Goal: Information Seeking & Learning: Learn about a topic

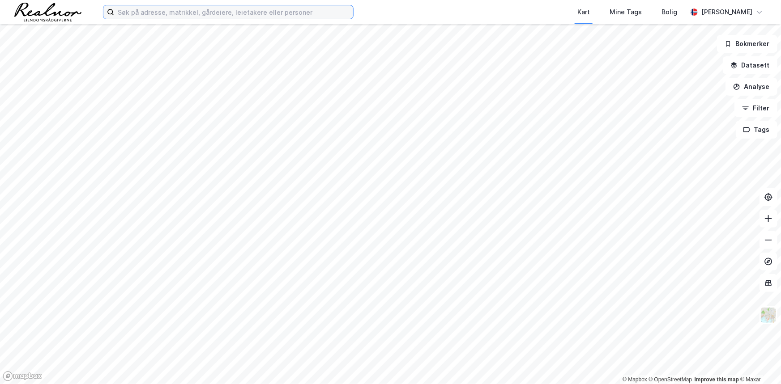
click at [241, 10] on input at bounding box center [233, 11] width 239 height 13
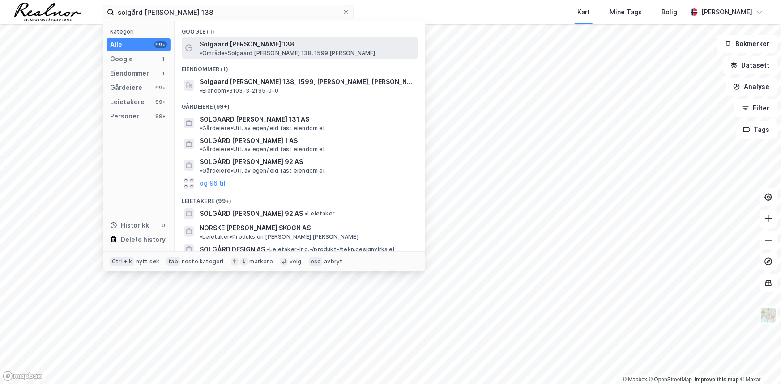
click at [238, 43] on span "Solgaard [PERSON_NAME] 138" at bounding box center [247, 44] width 95 height 11
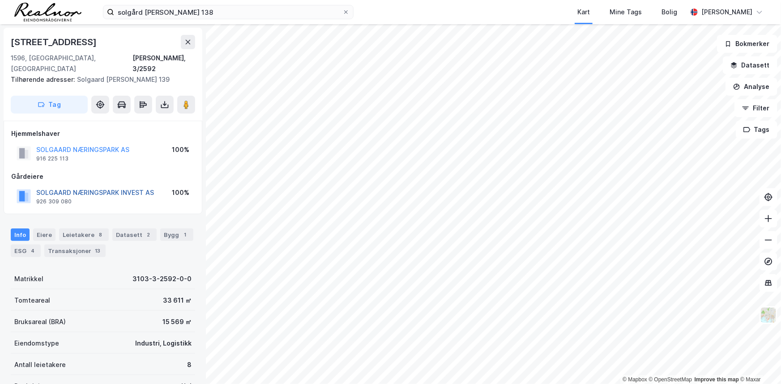
click at [0, 0] on button "SOLGAARD NÆRINGSPARK INVEST AS" at bounding box center [0, 0] width 0 height 0
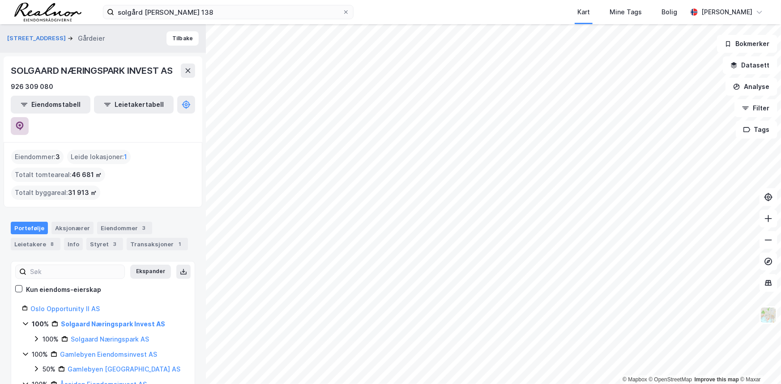
click at [24, 122] on icon at bounding box center [19, 126] width 9 height 9
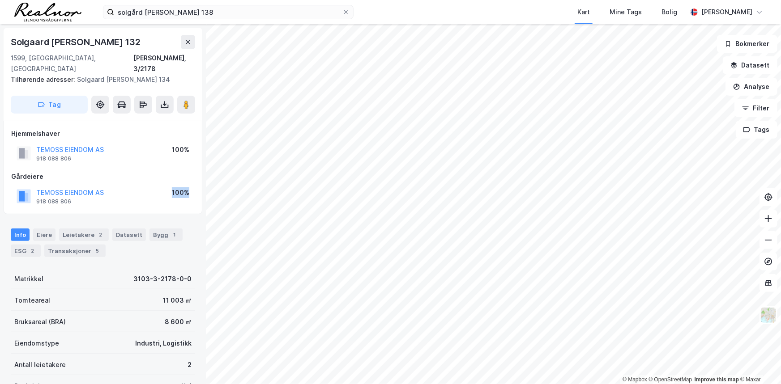
drag, startPoint x: 167, startPoint y: 183, endPoint x: 199, endPoint y: 184, distance: 32.3
click at [199, 184] on div "Hjemmelshaver TEMOSS EIENDOM AS 918 088 806 100% Gårdeiere TEMOSS EIENDOM AS 91…" at bounding box center [103, 168] width 199 height 94
click at [194, 186] on div "TEMOSS EIENDOM AS 918 088 806 100%" at bounding box center [103, 196] width 184 height 21
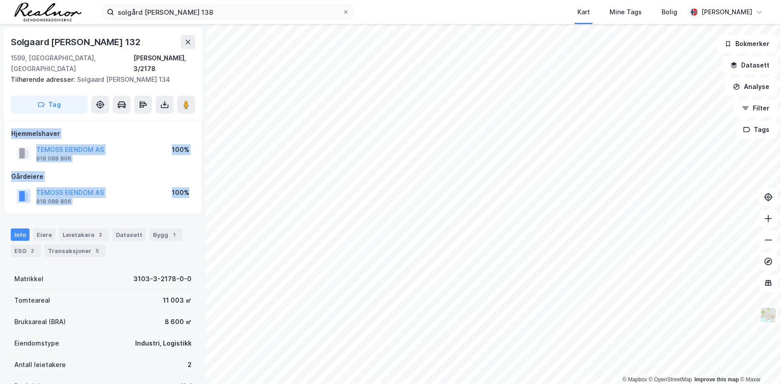
drag, startPoint x: 194, startPoint y: 181, endPoint x: 9, endPoint y: 125, distance: 194.0
click at [9, 125] on div "Hjemmelshaver TEMOSS EIENDOM AS 918 088 806 100% Gårdeiere TEMOSS EIENDOM AS 91…" at bounding box center [103, 168] width 199 height 94
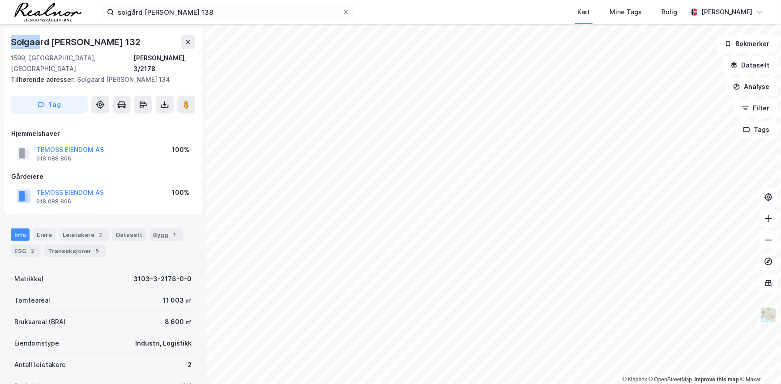
drag, startPoint x: 9, startPoint y: 36, endPoint x: 38, endPoint y: 48, distance: 30.7
click at [38, 48] on div "Solgaard [PERSON_NAME] 132 1599, [GEOGRAPHIC_DATA], [STREET_ADDRESS][PERSON_NAM…" at bounding box center [103, 74] width 199 height 93
click at [0, 0] on button "TEMOSS EIENDOM AS" at bounding box center [0, 0] width 0 height 0
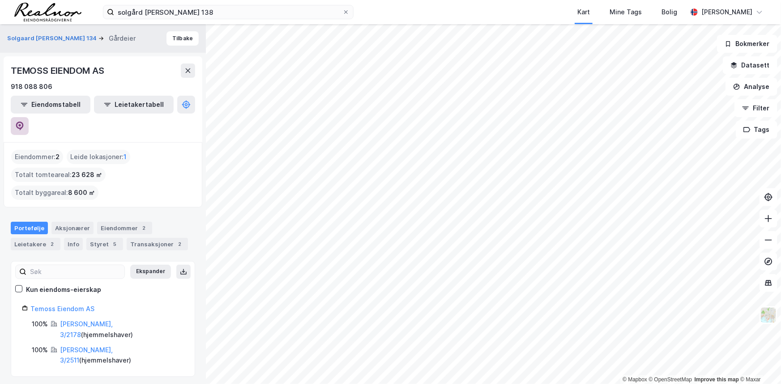
click at [24, 122] on icon at bounding box center [20, 126] width 8 height 9
click at [233, 5] on label "solgård [PERSON_NAME] 138" at bounding box center [228, 12] width 251 height 14
click at [233, 5] on input "solgård [PERSON_NAME] 138" at bounding box center [228, 11] width 228 height 13
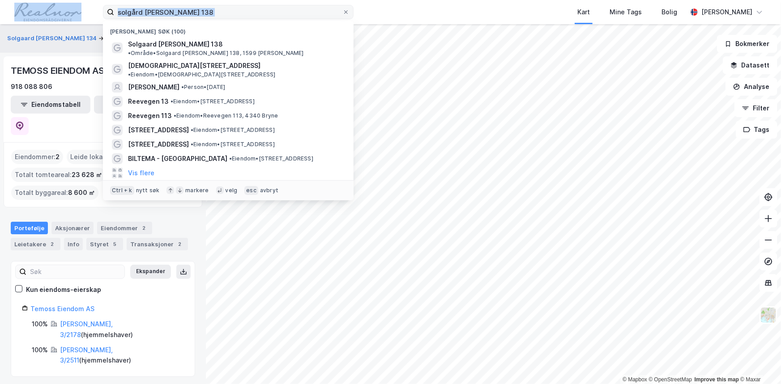
click at [233, 5] on label "solgård [PERSON_NAME] 138" at bounding box center [228, 12] width 251 height 14
click at [233, 5] on input "solgård [PERSON_NAME] 138" at bounding box center [228, 11] width 228 height 13
click at [233, 5] on label "solgård [PERSON_NAME] 138" at bounding box center [228, 12] width 251 height 14
click at [233, 5] on input "solgård [PERSON_NAME] 138" at bounding box center [228, 11] width 228 height 13
click at [226, 13] on input "solgård [PERSON_NAME] 138" at bounding box center [228, 11] width 228 height 13
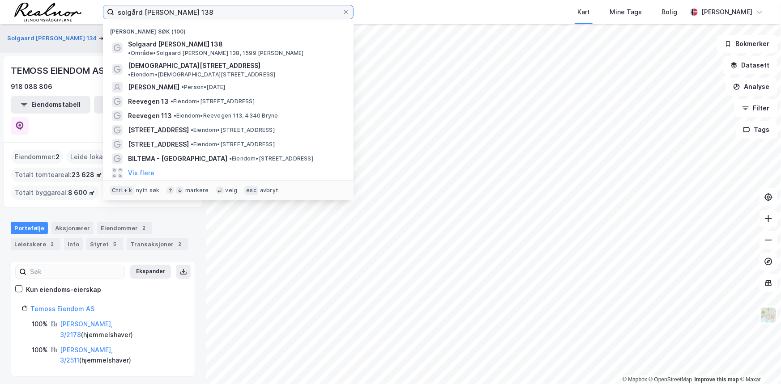
click at [226, 13] on input "solgård [PERSON_NAME] 138" at bounding box center [228, 11] width 228 height 13
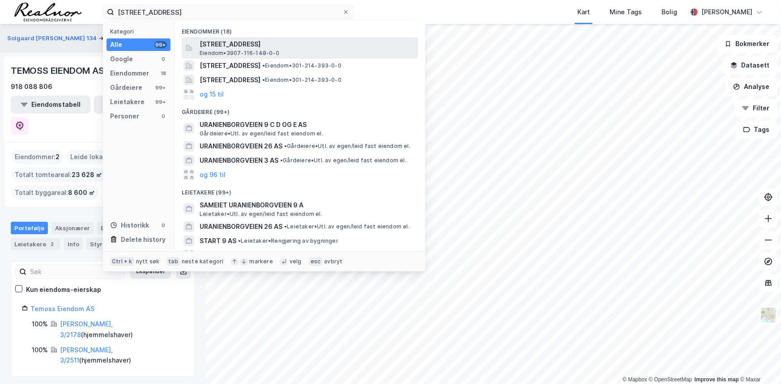
click at [233, 41] on span "[STREET_ADDRESS]" at bounding box center [307, 44] width 215 height 11
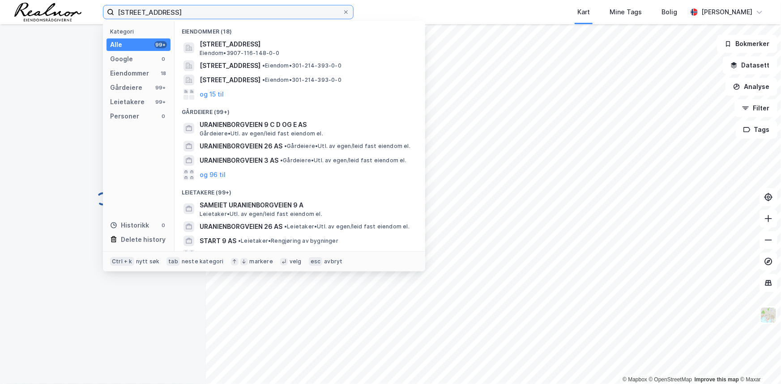
click at [200, 14] on input "[STREET_ADDRESS]" at bounding box center [228, 11] width 228 height 13
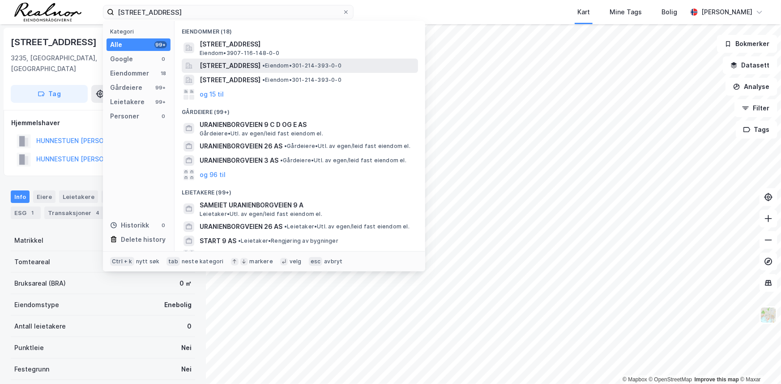
click at [250, 67] on span "[STREET_ADDRESS]" at bounding box center [230, 65] width 61 height 11
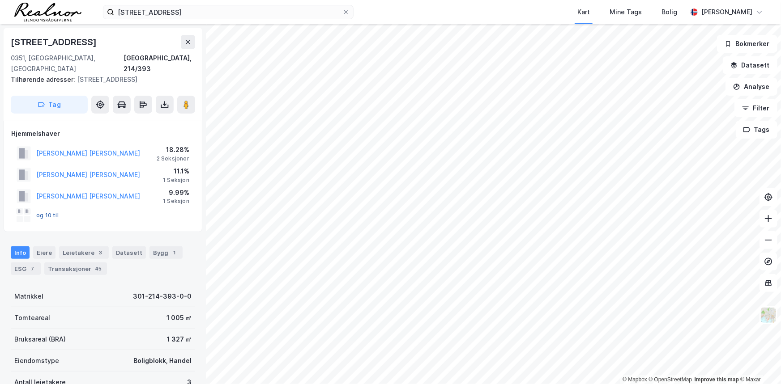
click at [0, 0] on button "og 10 til" at bounding box center [0, 0] width 0 height 0
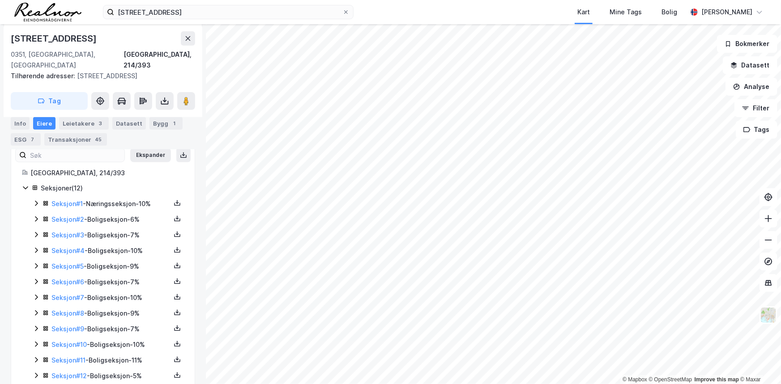
scroll to position [153, 0]
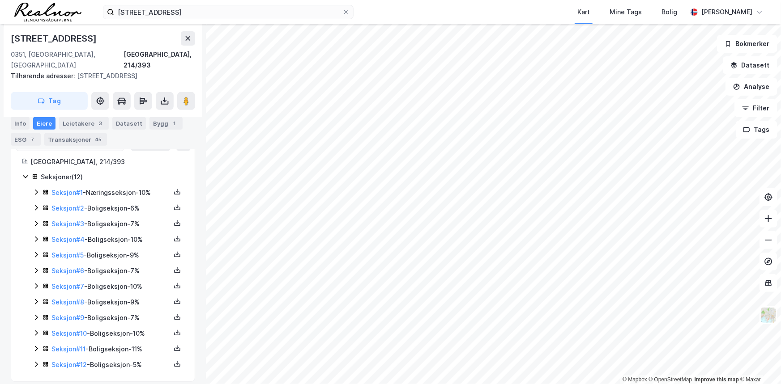
click at [37, 314] on icon at bounding box center [36, 317] width 7 height 7
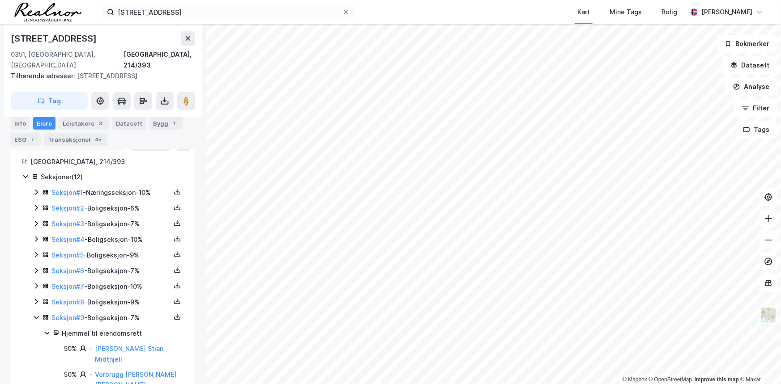
click at [37, 299] on icon at bounding box center [36, 301] width 3 height 5
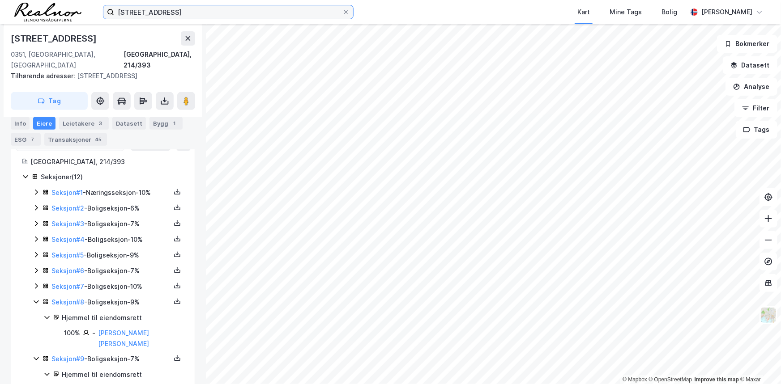
click at [154, 10] on input "[STREET_ADDRESS]" at bounding box center [228, 11] width 228 height 13
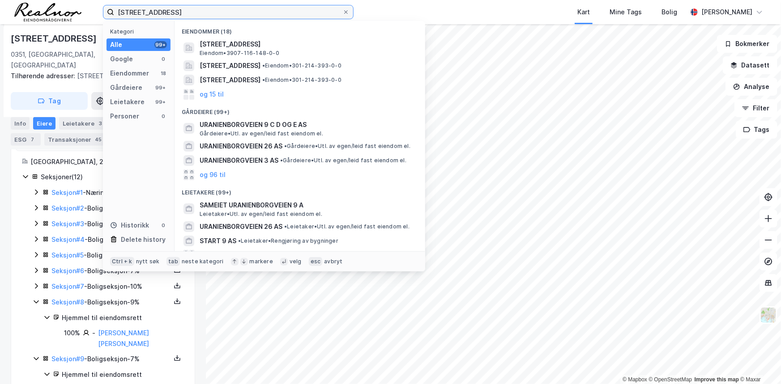
click at [154, 10] on input "[STREET_ADDRESS]" at bounding box center [228, 11] width 228 height 13
click at [154, 11] on input "[STREET_ADDRESS]" at bounding box center [228, 11] width 228 height 13
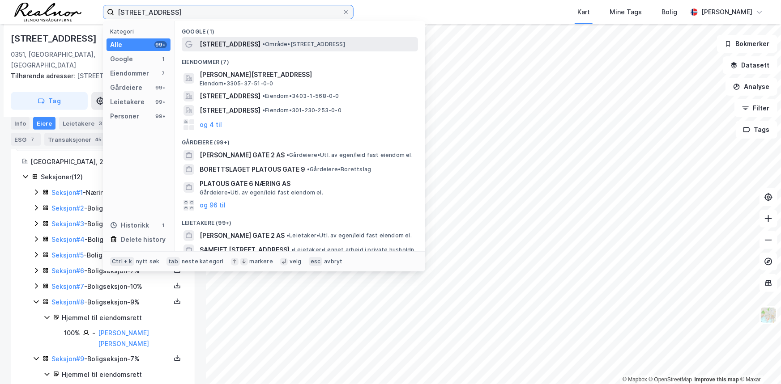
type input "[STREET_ADDRESS]"
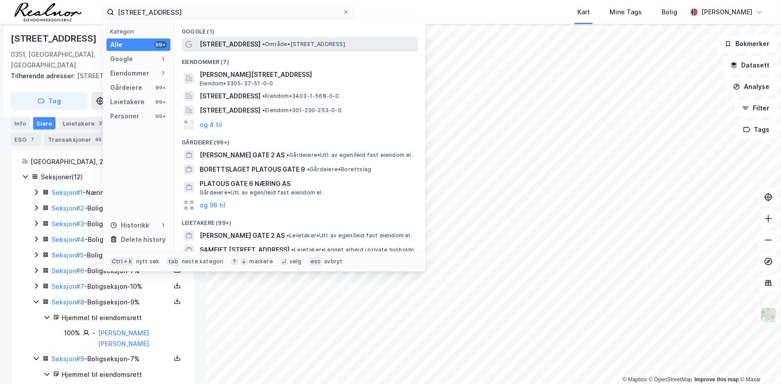
click at [319, 42] on span "• Område • [STREET_ADDRESS]" at bounding box center [303, 44] width 83 height 7
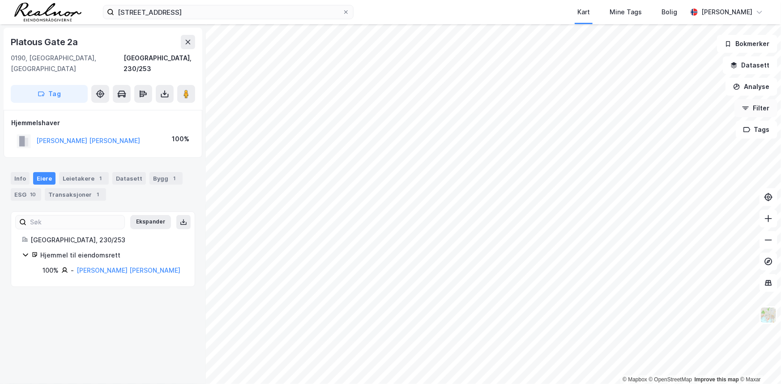
click at [759, 107] on button "Filter" at bounding box center [755, 108] width 43 height 18
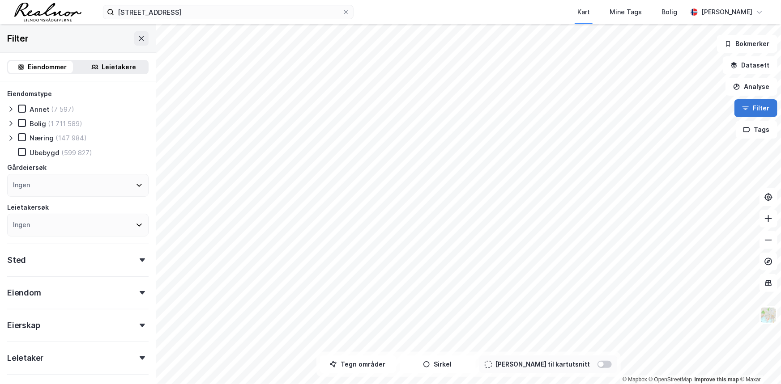
click at [759, 110] on button "Filter" at bounding box center [755, 108] width 43 height 18
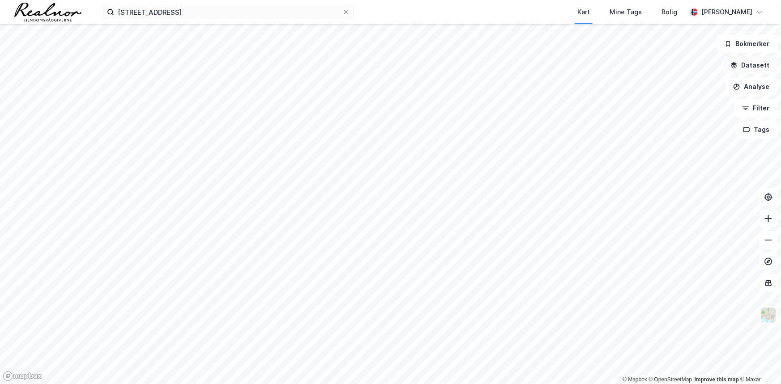
click at [758, 64] on button "Datasett" at bounding box center [750, 65] width 55 height 18
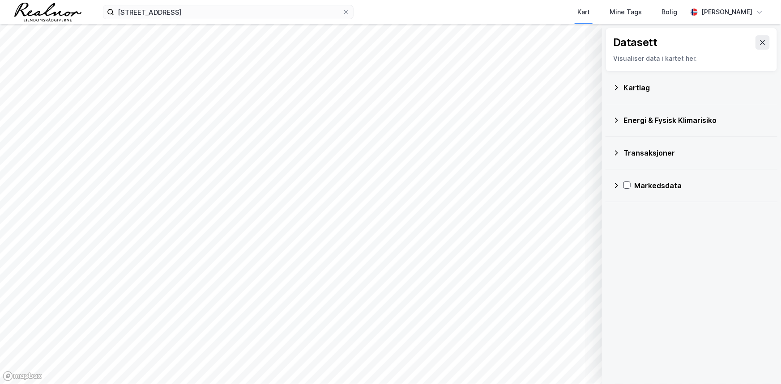
click at [616, 85] on icon at bounding box center [616, 87] width 3 height 5
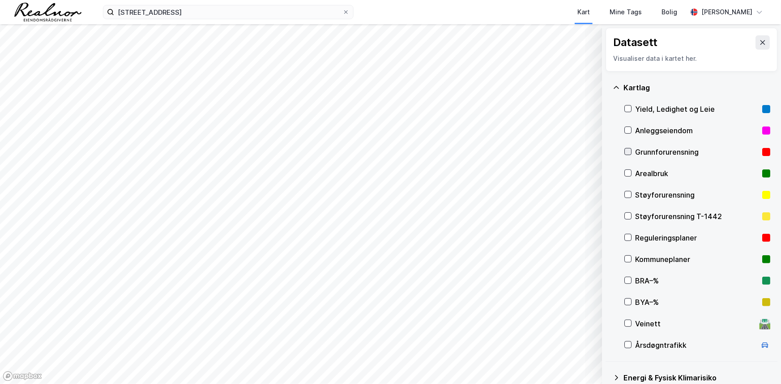
click at [628, 150] on icon at bounding box center [628, 152] width 6 height 6
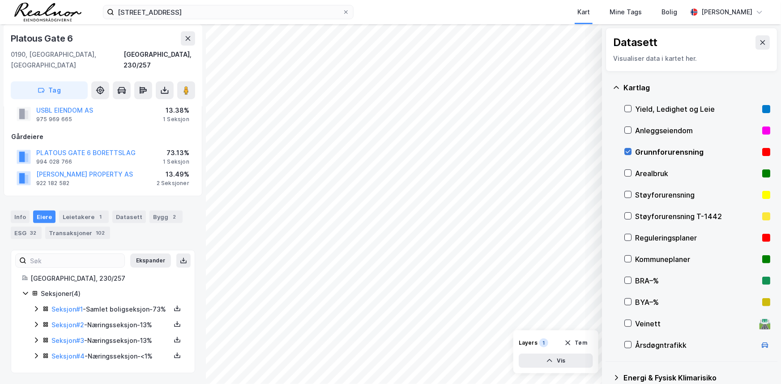
click at [627, 151] on icon at bounding box center [628, 152] width 6 height 6
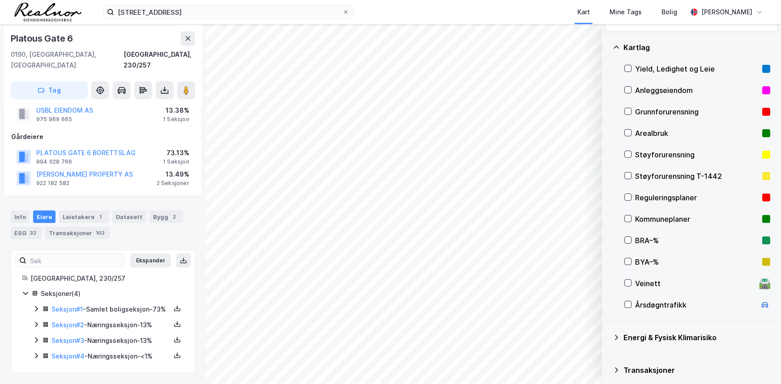
scroll to position [78, 0]
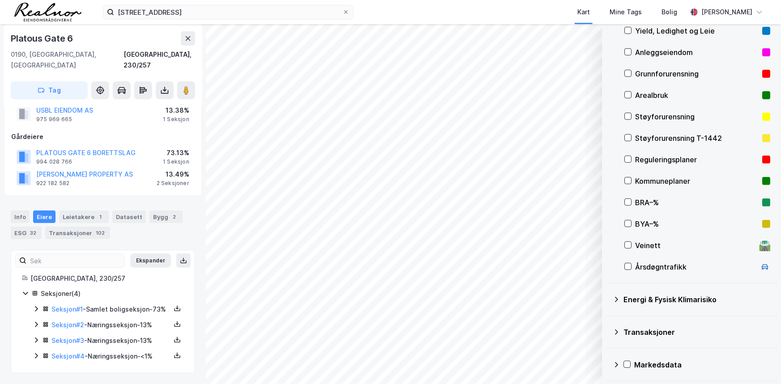
click at [615, 299] on icon at bounding box center [616, 299] width 7 height 7
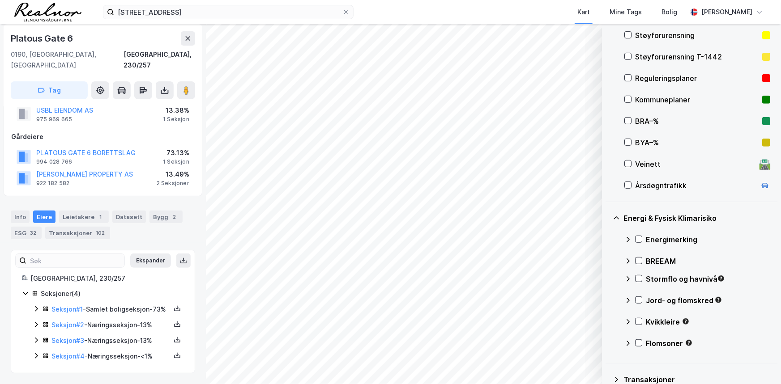
scroll to position [207, 0]
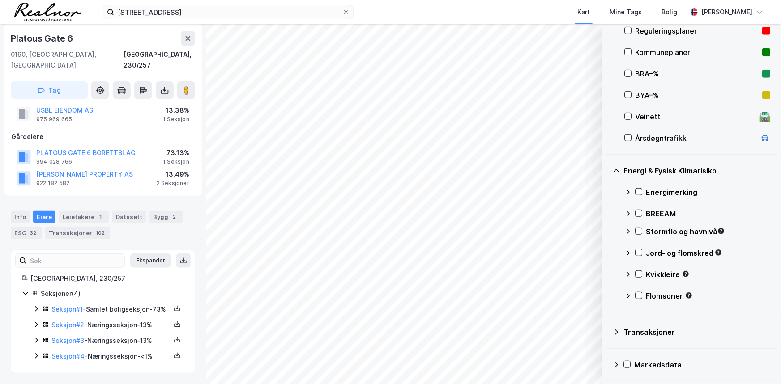
click at [615, 331] on icon at bounding box center [616, 332] width 7 height 7
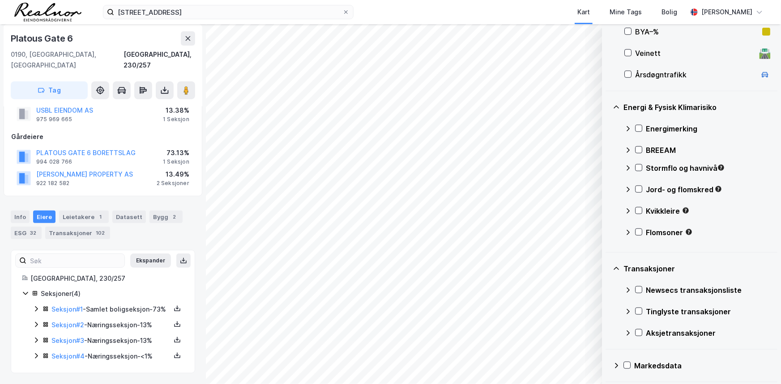
scroll to position [272, 0]
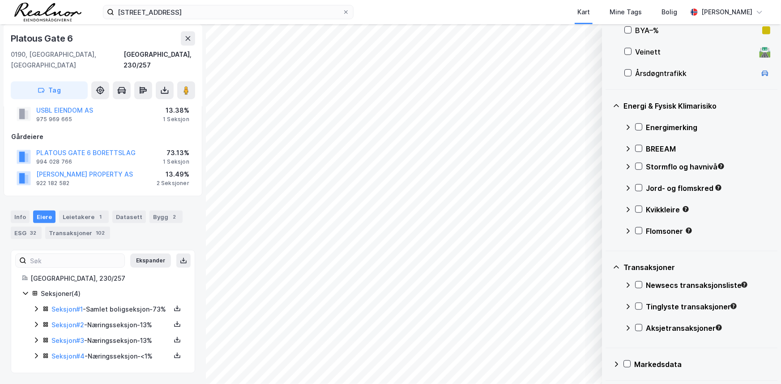
click at [617, 267] on icon at bounding box center [616, 267] width 5 height 3
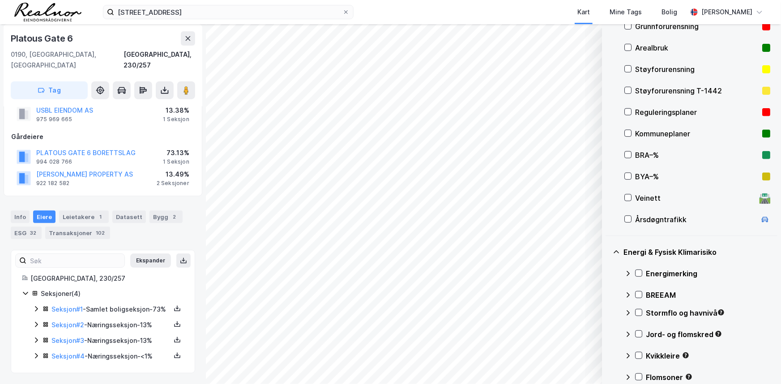
scroll to position [167, 0]
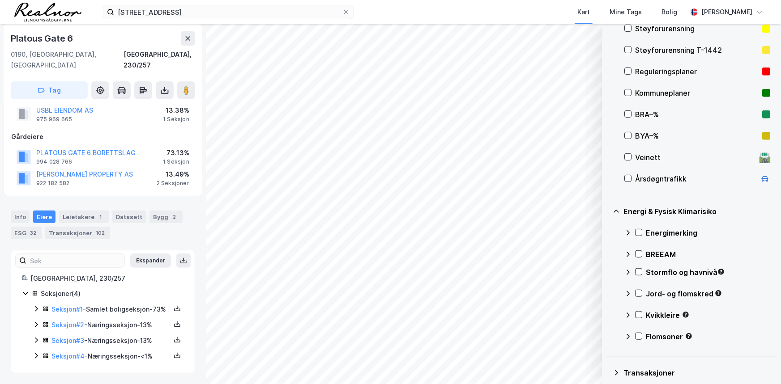
click at [629, 293] on icon at bounding box center [628, 293] width 3 height 5
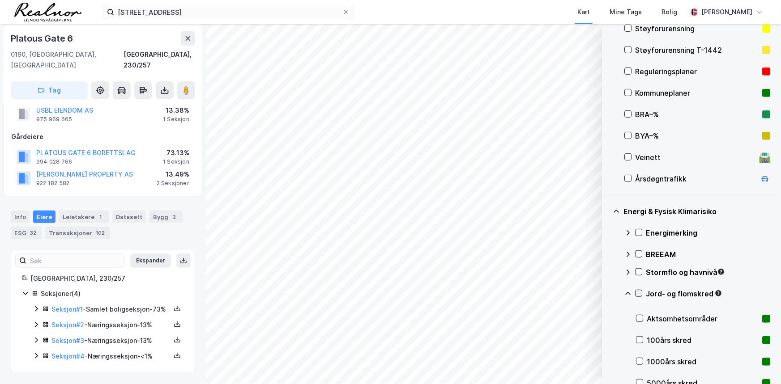
click at [640, 293] on icon at bounding box center [639, 293] width 6 height 6
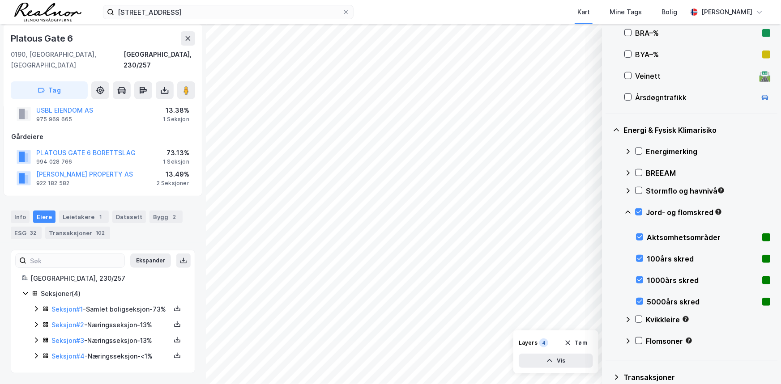
scroll to position [289, 0]
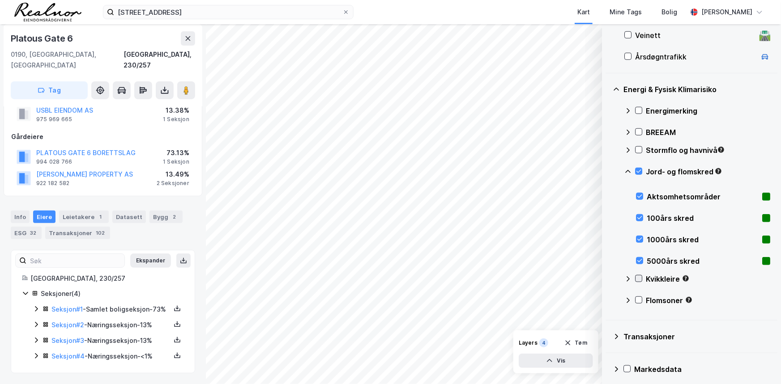
click at [639, 278] on icon at bounding box center [639, 279] width 6 height 6
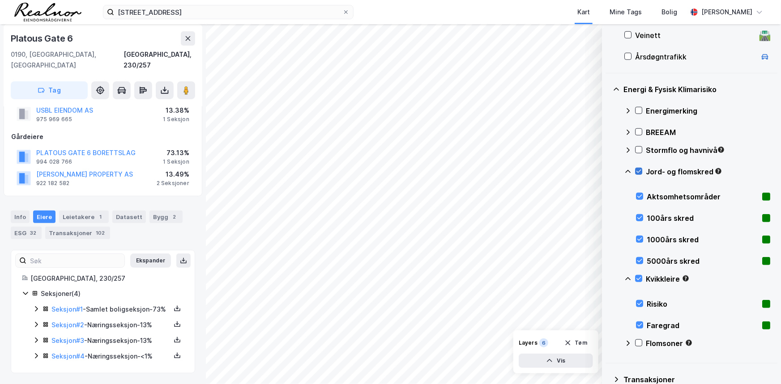
click at [640, 171] on icon at bounding box center [639, 171] width 6 height 6
click at [190, 39] on icon at bounding box center [187, 38] width 7 height 7
